Goal: Task Accomplishment & Management: Manage account settings

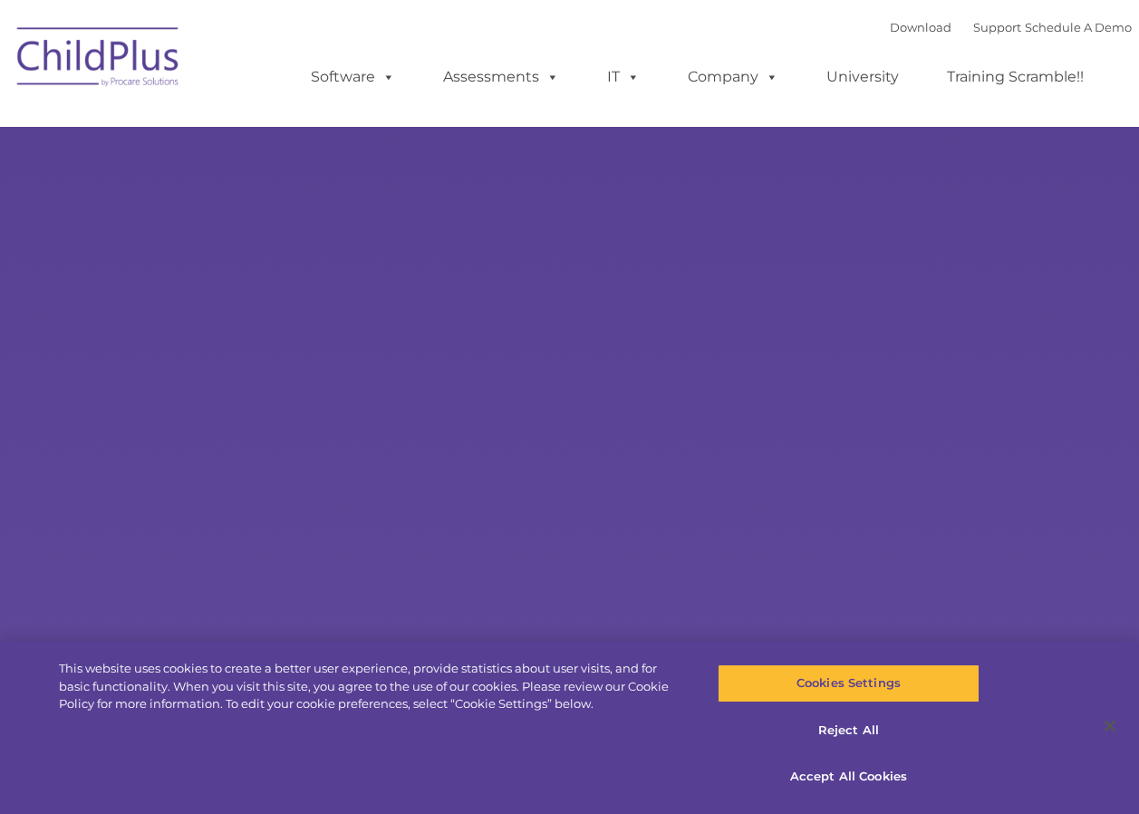
select select "MEDIUM"
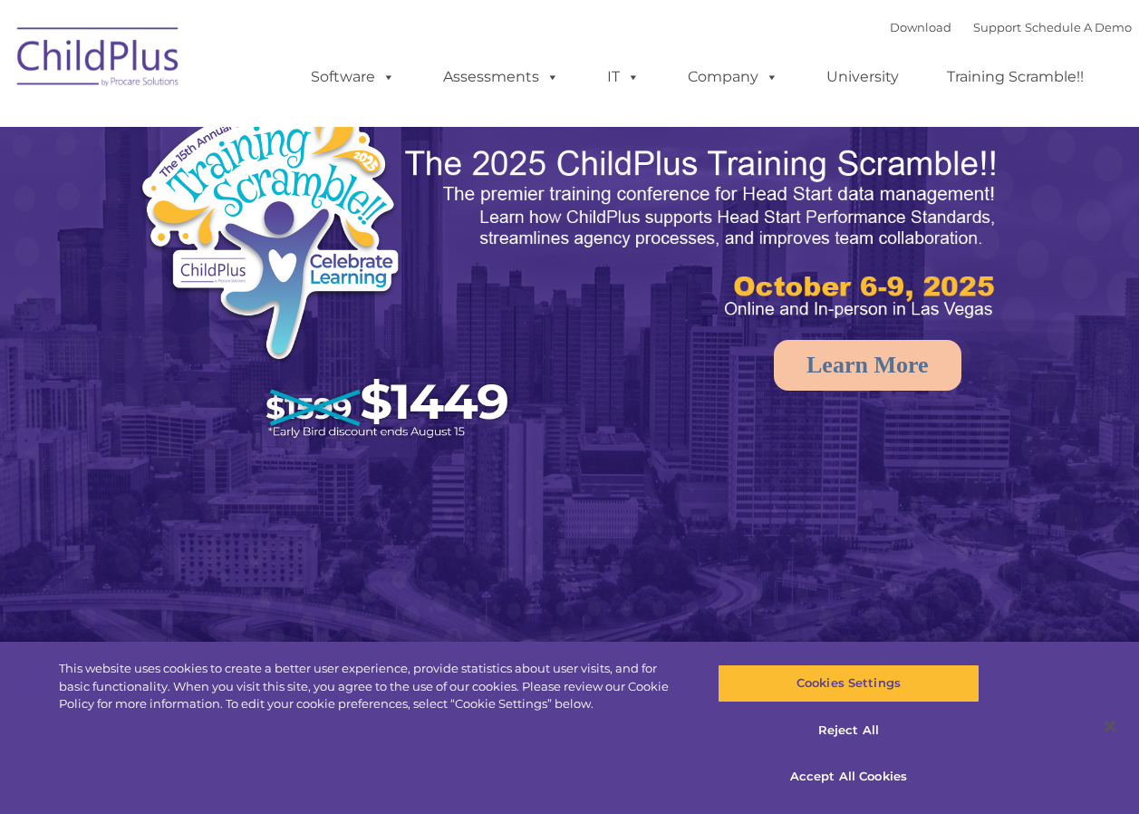
select select "MEDIUM"
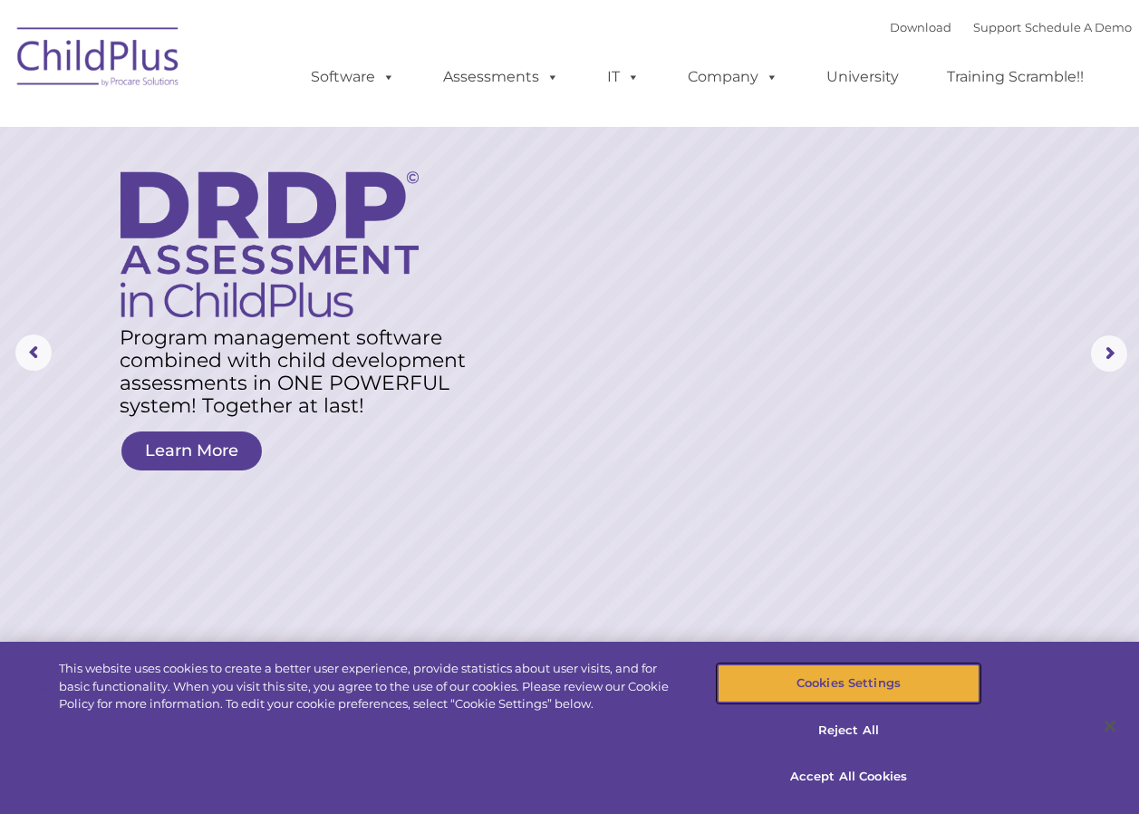
click at [859, 679] on button "Cookies Settings" at bounding box center [848, 683] width 262 height 38
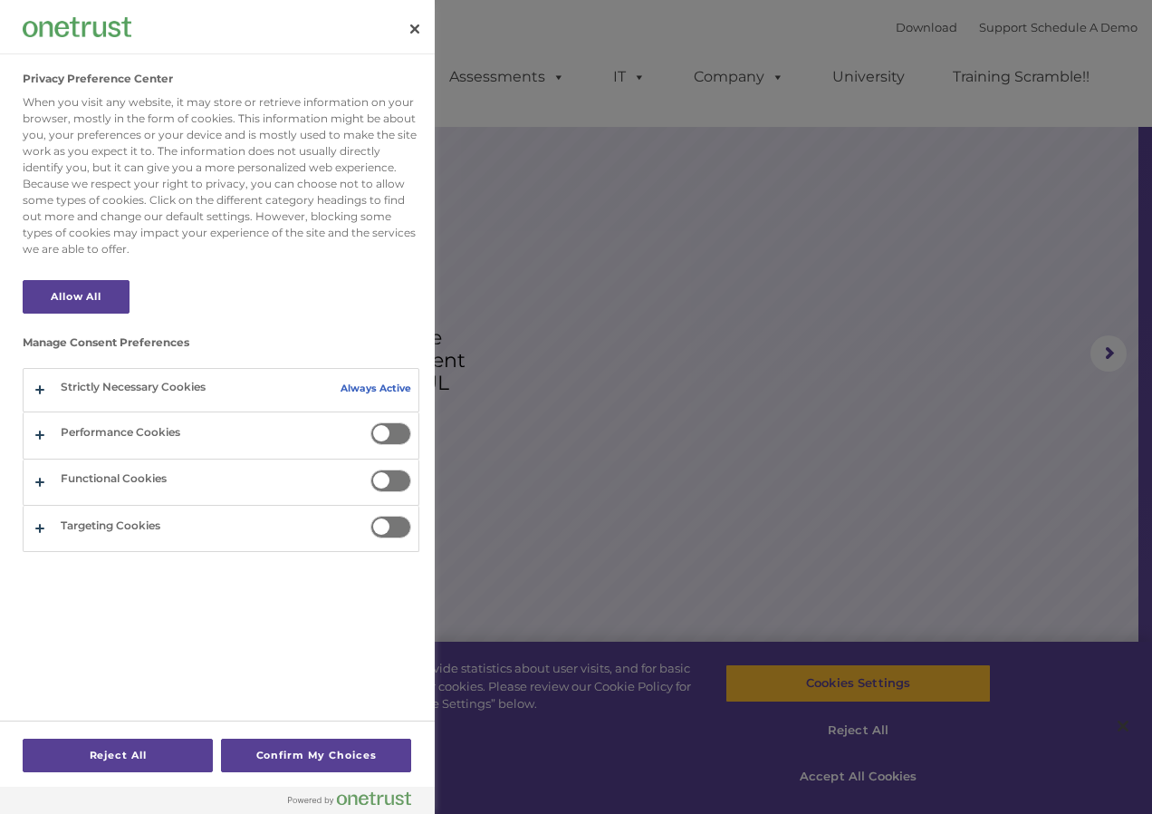
click at [868, 774] on div at bounding box center [576, 407] width 1152 height 814
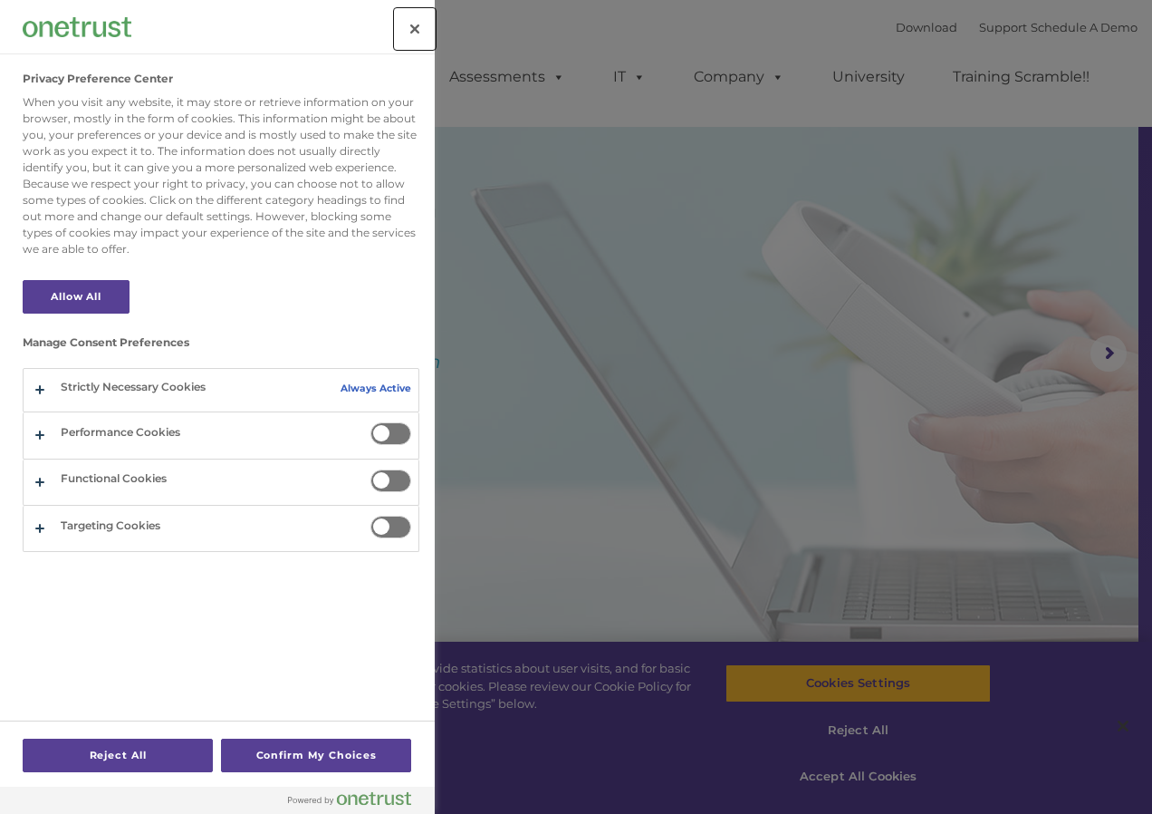
click at [419, 30] on button "Close" at bounding box center [415, 29] width 40 height 40
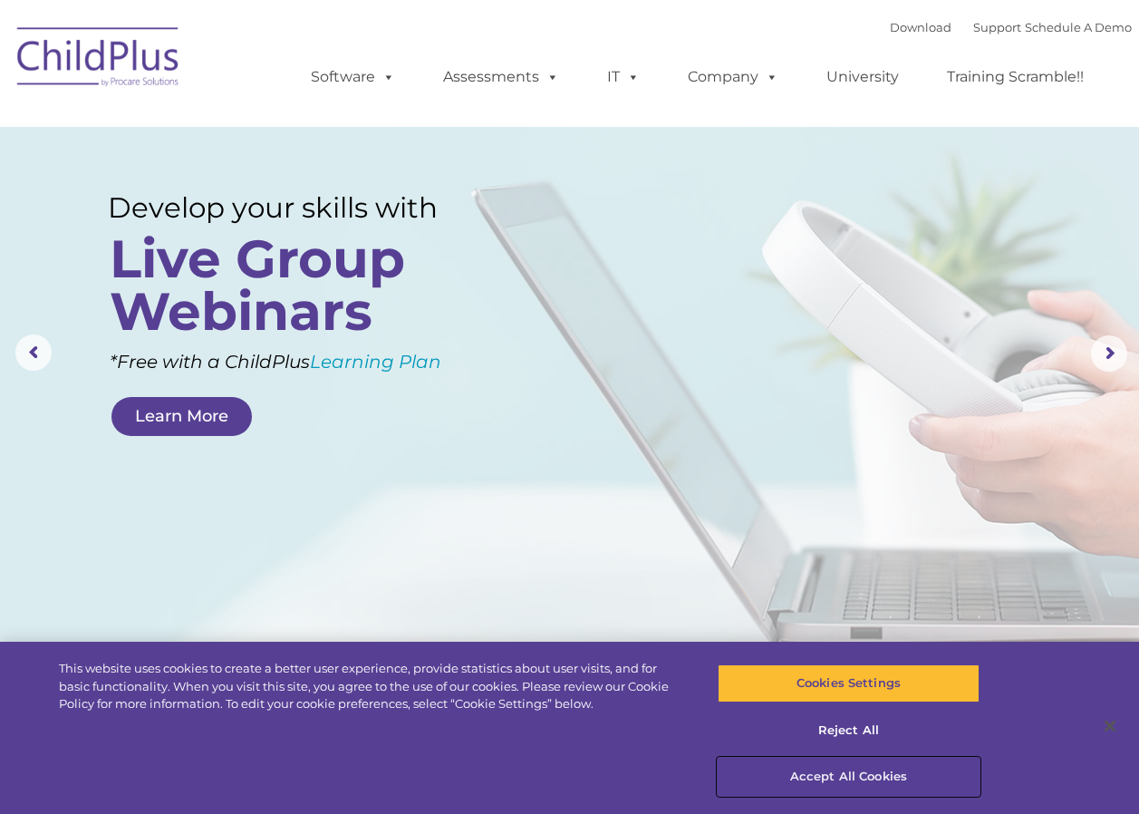
click at [834, 782] on button "Accept All Cookies" at bounding box center [848, 776] width 262 height 38
